Goal: Download file/media

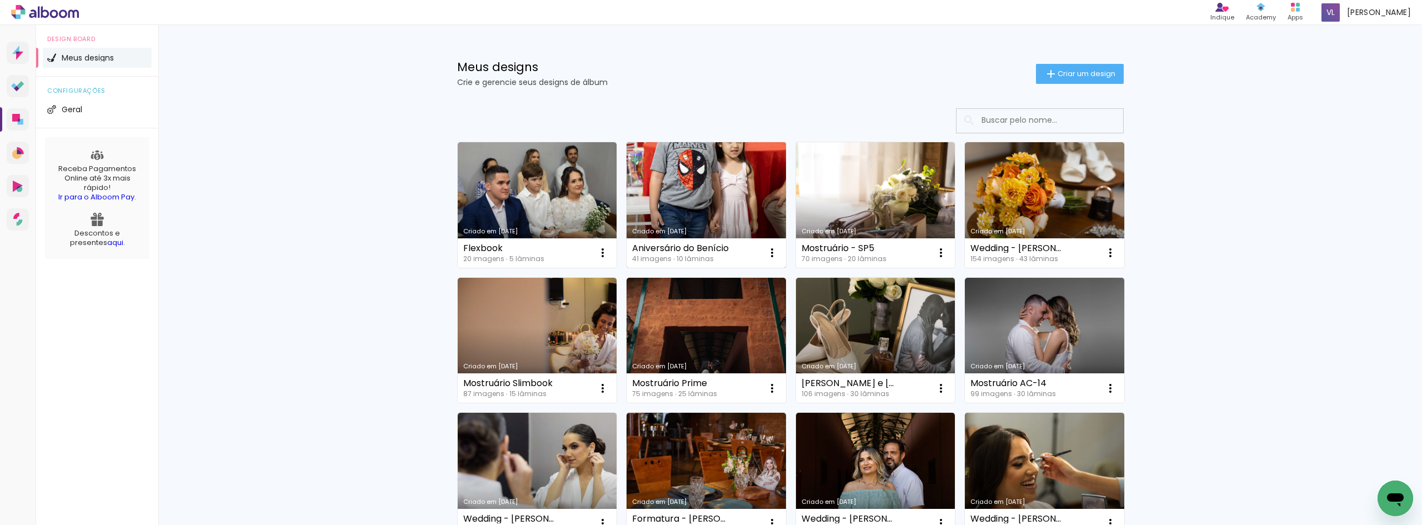
click at [670, 205] on link "Criado em [DATE]" at bounding box center [705, 205] width 159 height 126
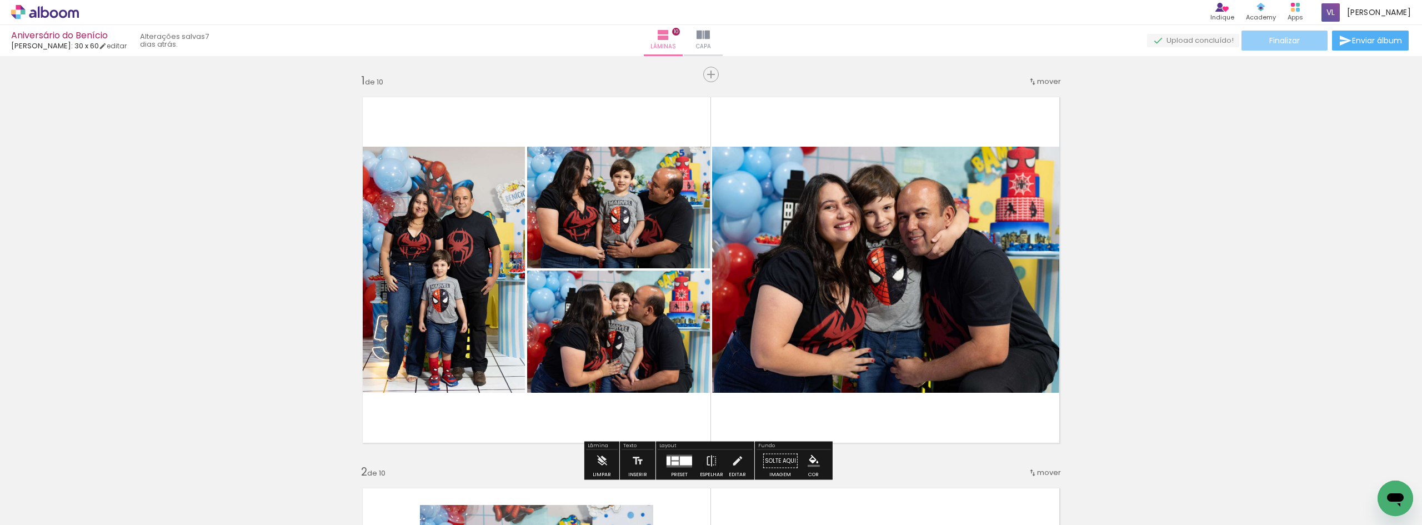
click at [1293, 42] on span "Finalizar" at bounding box center [1284, 41] width 31 height 8
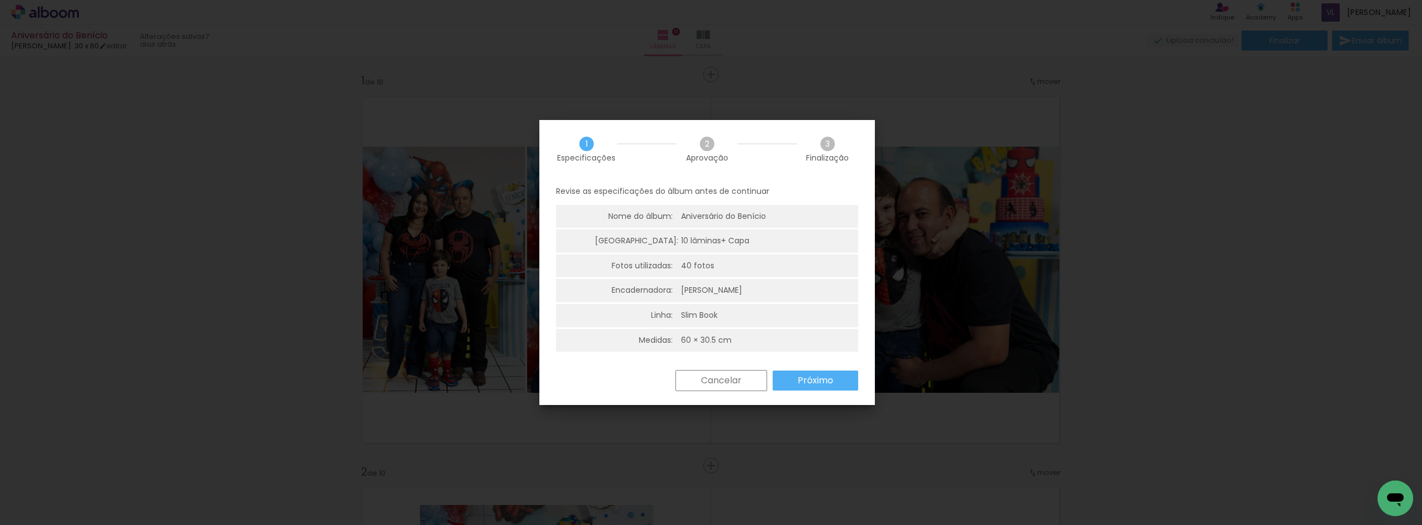
scroll to position [3, 0]
click at [0, 0] on slot "Próximo" at bounding box center [0, 0] width 0 height 0
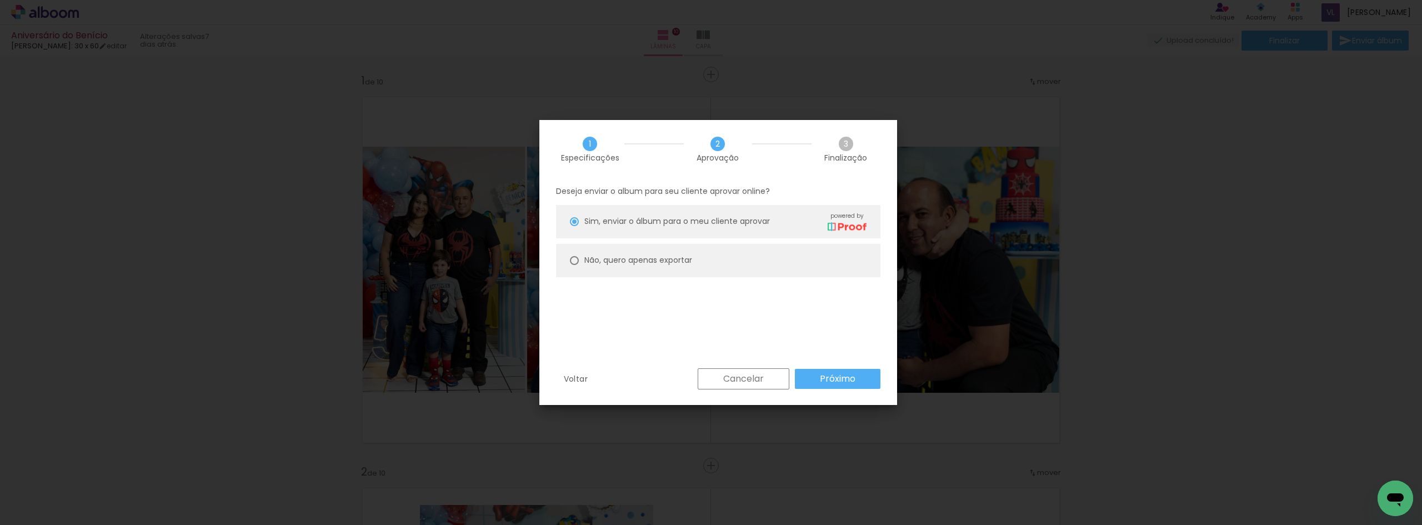
click at [0, 0] on slot "Não, quero apenas exportar" at bounding box center [0, 0] width 0 height 0
type paper-radio-button "on"
click at [0, 0] on slot "Próximo" at bounding box center [0, 0] width 0 height 0
type input "Alta, 300 DPI"
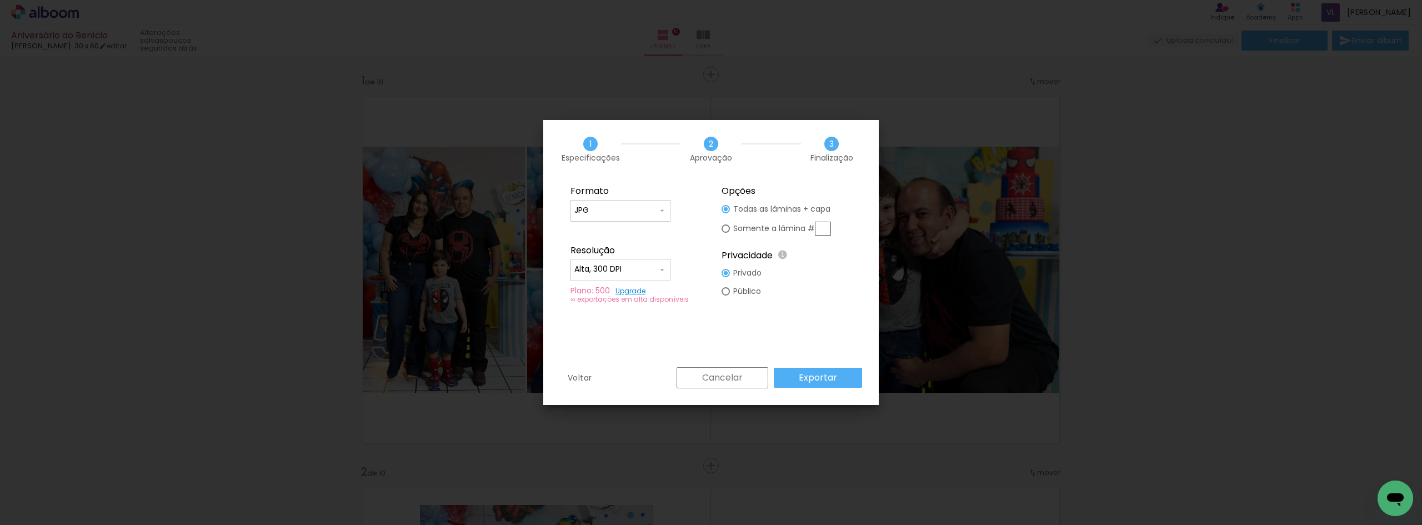
click at [0, 0] on slot "Exportar" at bounding box center [0, 0] width 0 height 0
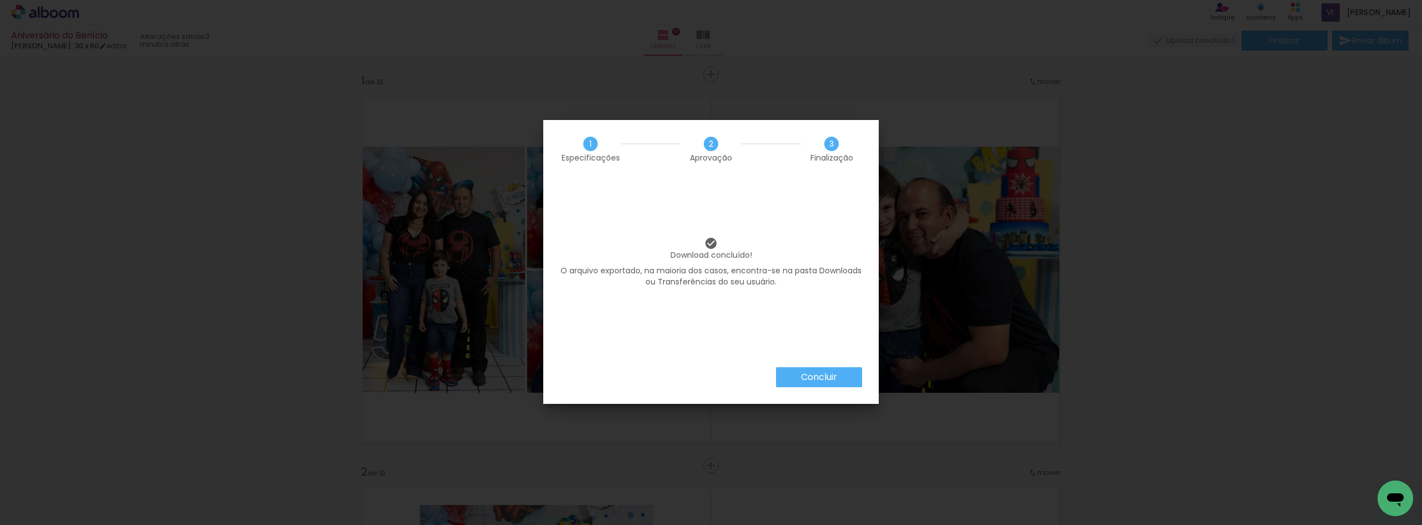
click at [0, 0] on slot "Concluir" at bounding box center [0, 0] width 0 height 0
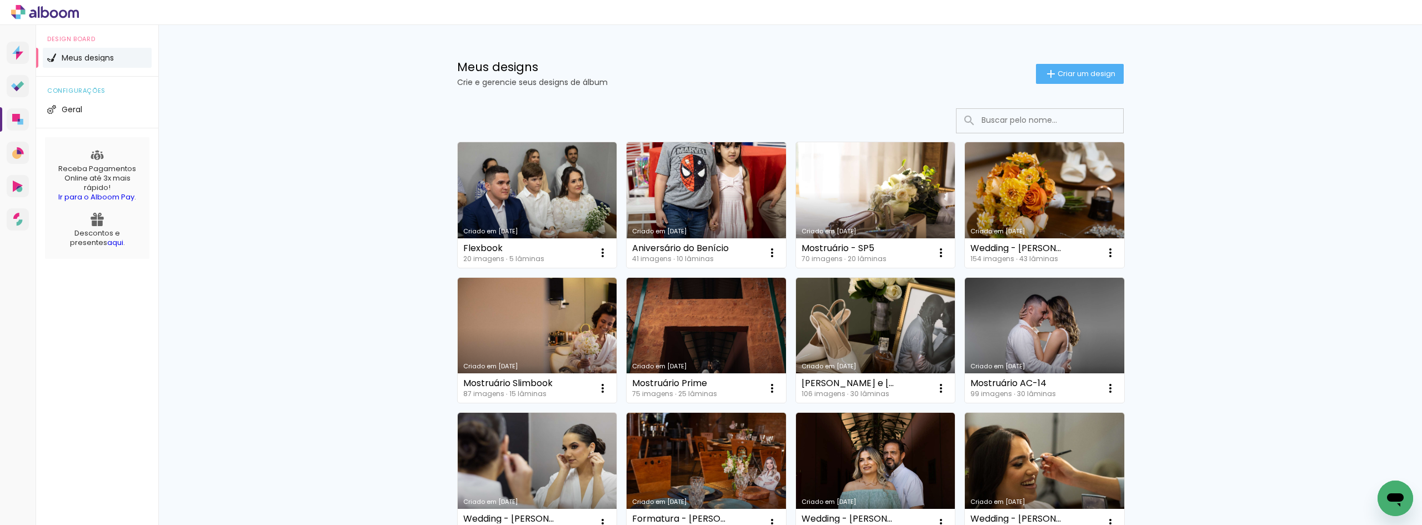
click at [741, 27] on div "Meus designs Crie e gerencie seus designs de álbum Criar um design" at bounding box center [790, 61] width 722 height 72
click at [520, 175] on link "Criado em [DATE]" at bounding box center [537, 205] width 159 height 126
click at [878, 200] on link "Criado em [DATE]" at bounding box center [875, 205] width 159 height 126
